Goal: Find specific page/section: Find specific page/section

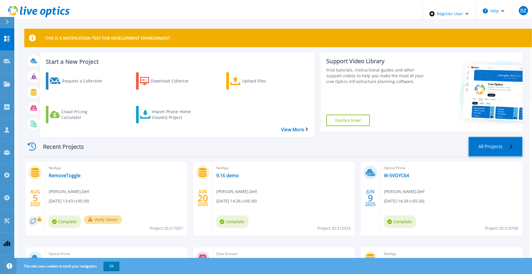
click at [486, 137] on link "All Projects" at bounding box center [496, 146] width 54 height 20
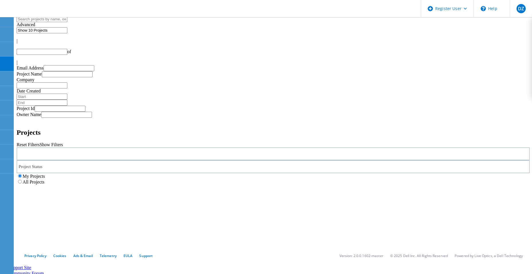
type input "1"
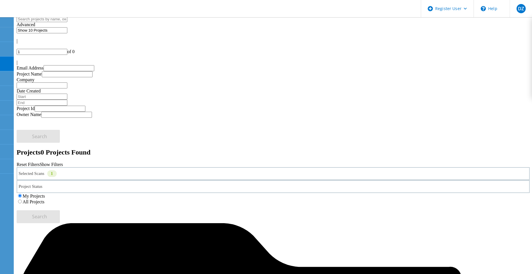
click at [150, 167] on div "Selected Scans 1" at bounding box center [274, 173] width 514 height 13
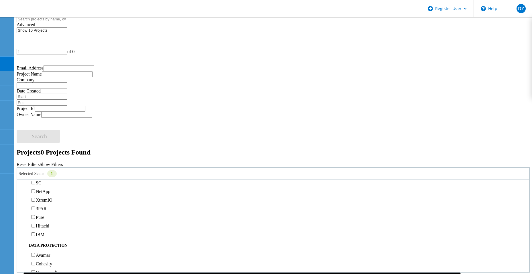
scroll to position [172, 0]
click at [44, 199] on label "All Projects" at bounding box center [34, 201] width 22 height 5
click at [22, 199] on input "All Projects" at bounding box center [20, 201] width 4 height 4
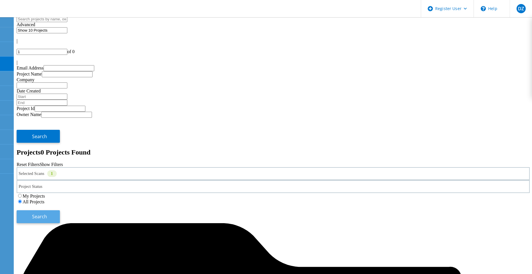
click at [47, 213] on span "Search" at bounding box center [39, 216] width 15 height 6
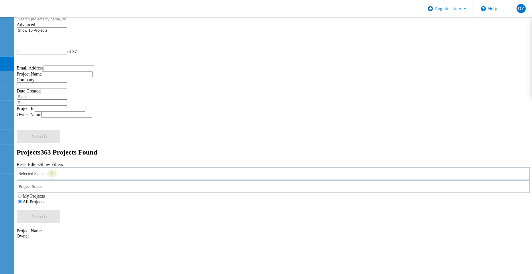
click at [153, 167] on div "Selected Scans 1" at bounding box center [274, 173] width 514 height 13
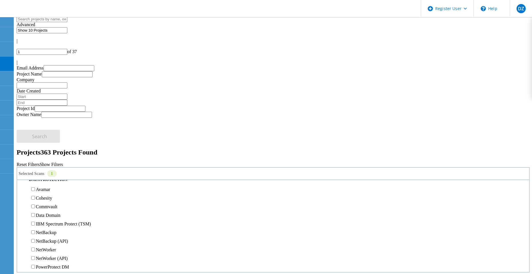
scroll to position [287, 0]
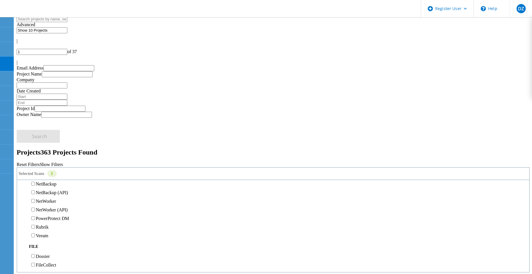
click at [43, 138] on label "Avamar" at bounding box center [43, 140] width 14 height 5
click at [35, 138] on input "Avamar" at bounding box center [33, 140] width 4 height 4
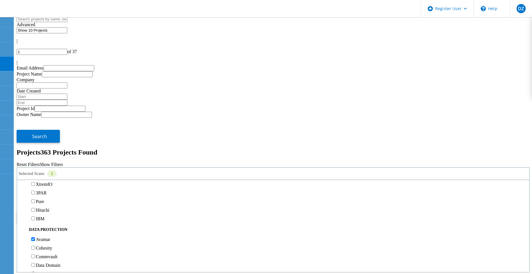
scroll to position [172, 0]
click at [48, 169] on label "Isilon/PowerScale" at bounding box center [52, 171] width 33 height 5
click at [35, 169] on input "Isilon/PowerScale" at bounding box center [33, 171] width 4 height 4
click at [47, 213] on span "Search" at bounding box center [39, 216] width 15 height 6
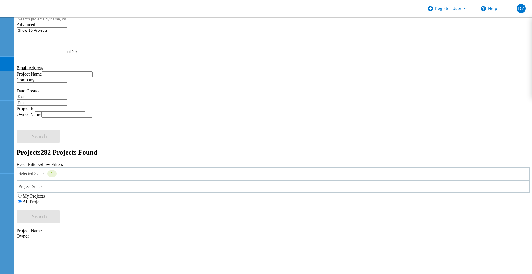
click at [60, 175] on icon at bounding box center [58, 176] width 3 height 2
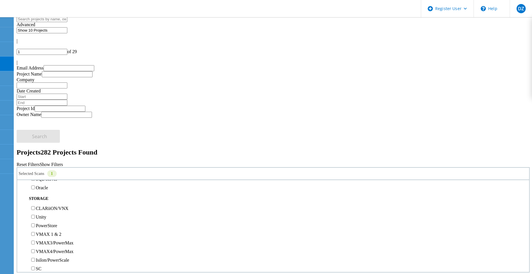
scroll to position [86, 0]
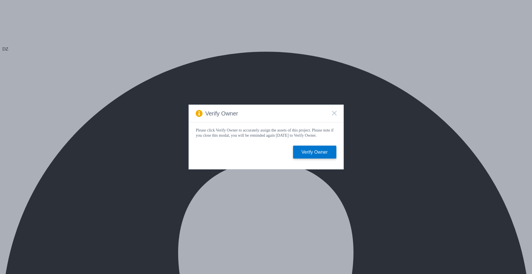
click at [334, 111] on icon at bounding box center [334, 113] width 5 height 5
